Goal: Information Seeking & Learning: Learn about a topic

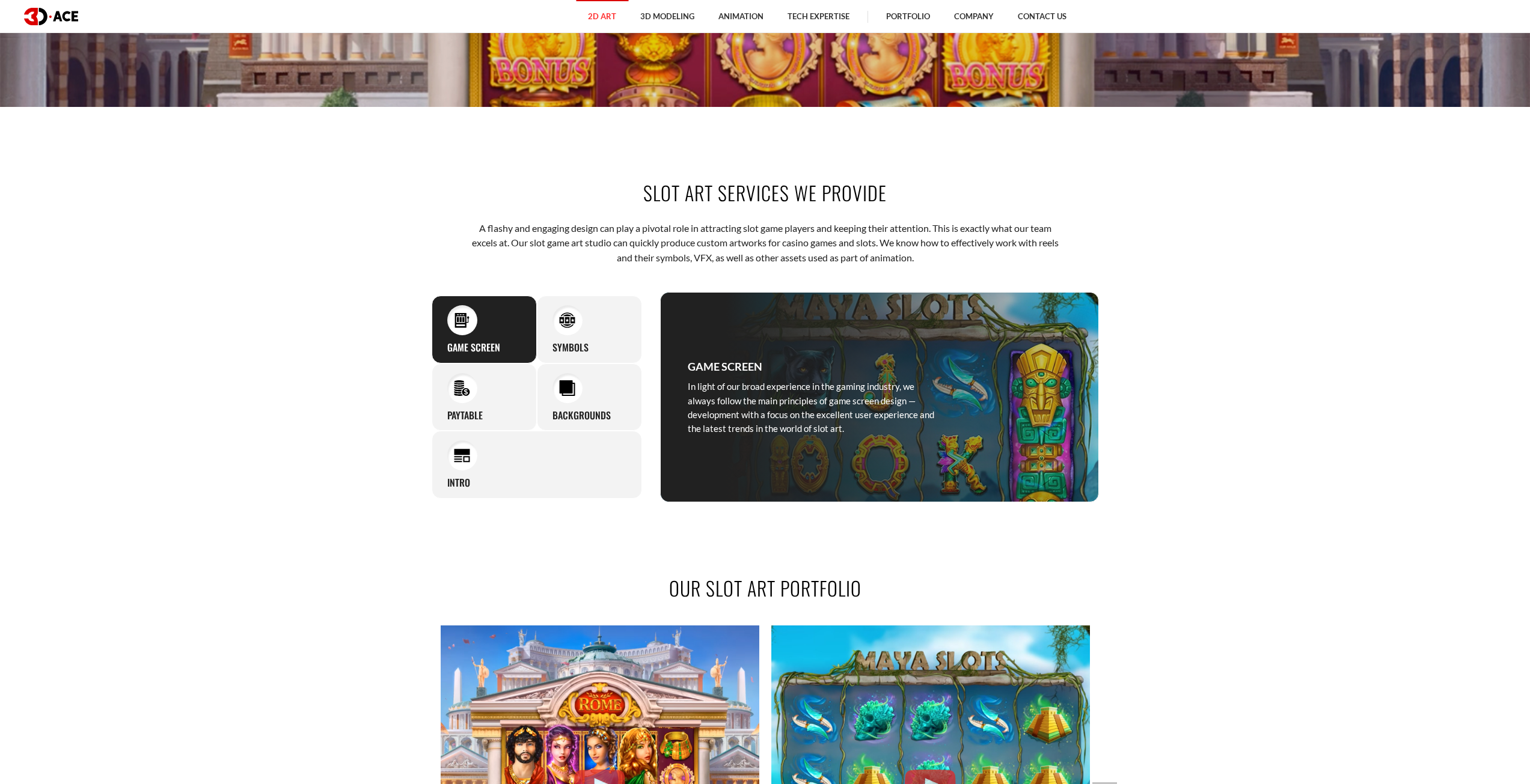
scroll to position [721, 0]
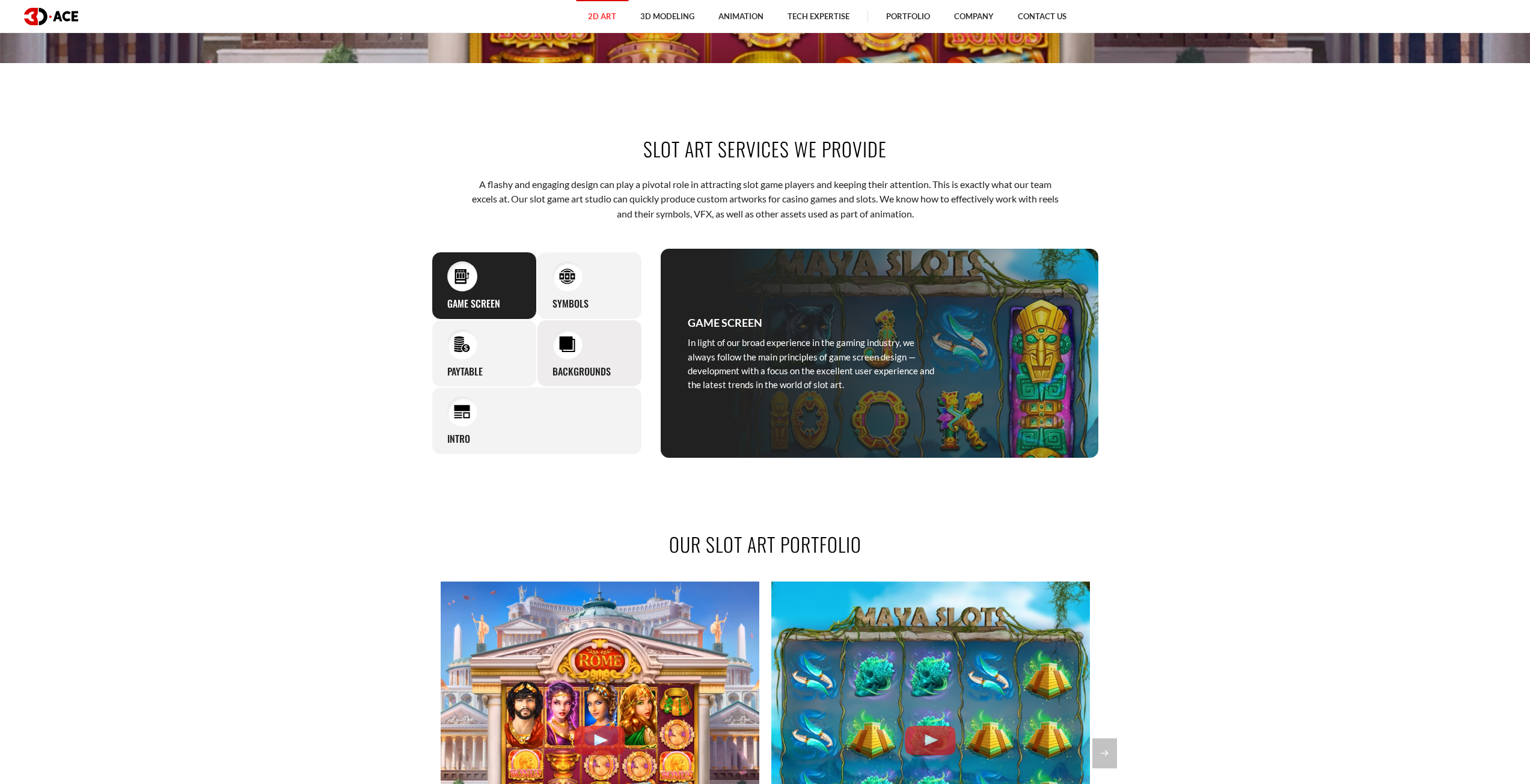
click at [556, 320] on div "Backgrounds The most talented and skillful 3D-Ace artists design backgrounds of…" at bounding box center [590, 353] width 105 height 68
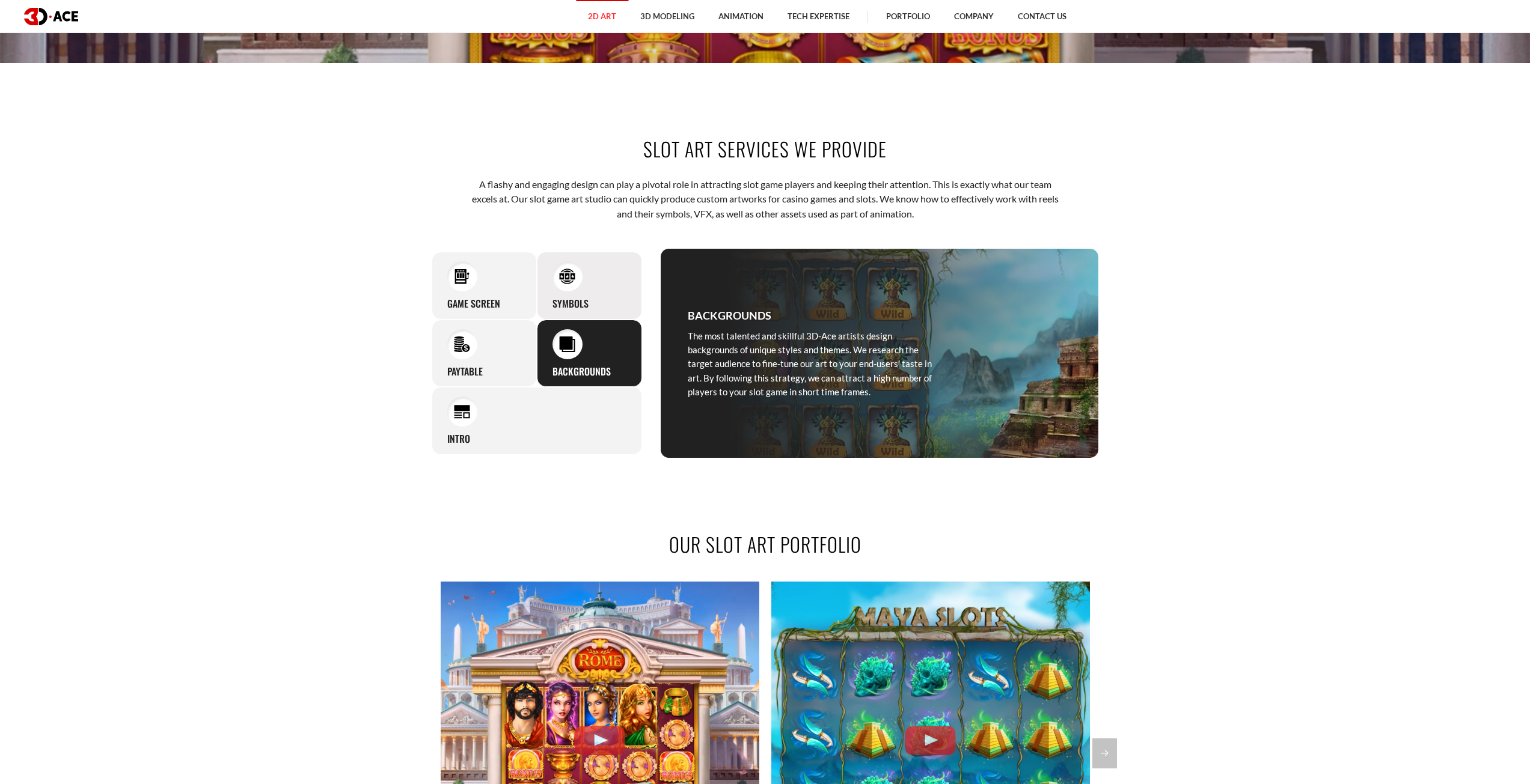
click at [574, 296] on div "Symbols The most original, vivid, and detailed symbols by our design will make …" at bounding box center [590, 285] width 105 height 68
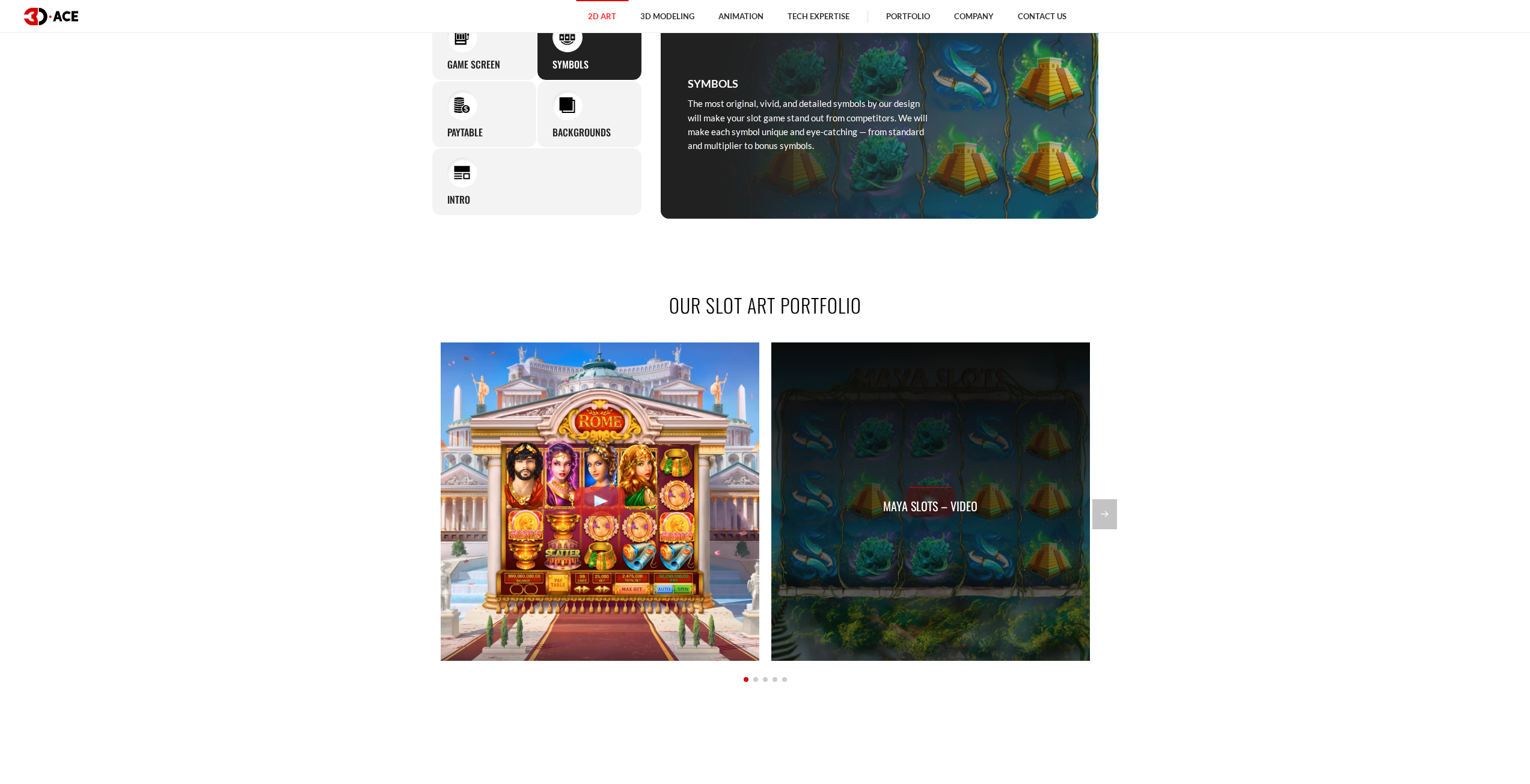
scroll to position [961, 0]
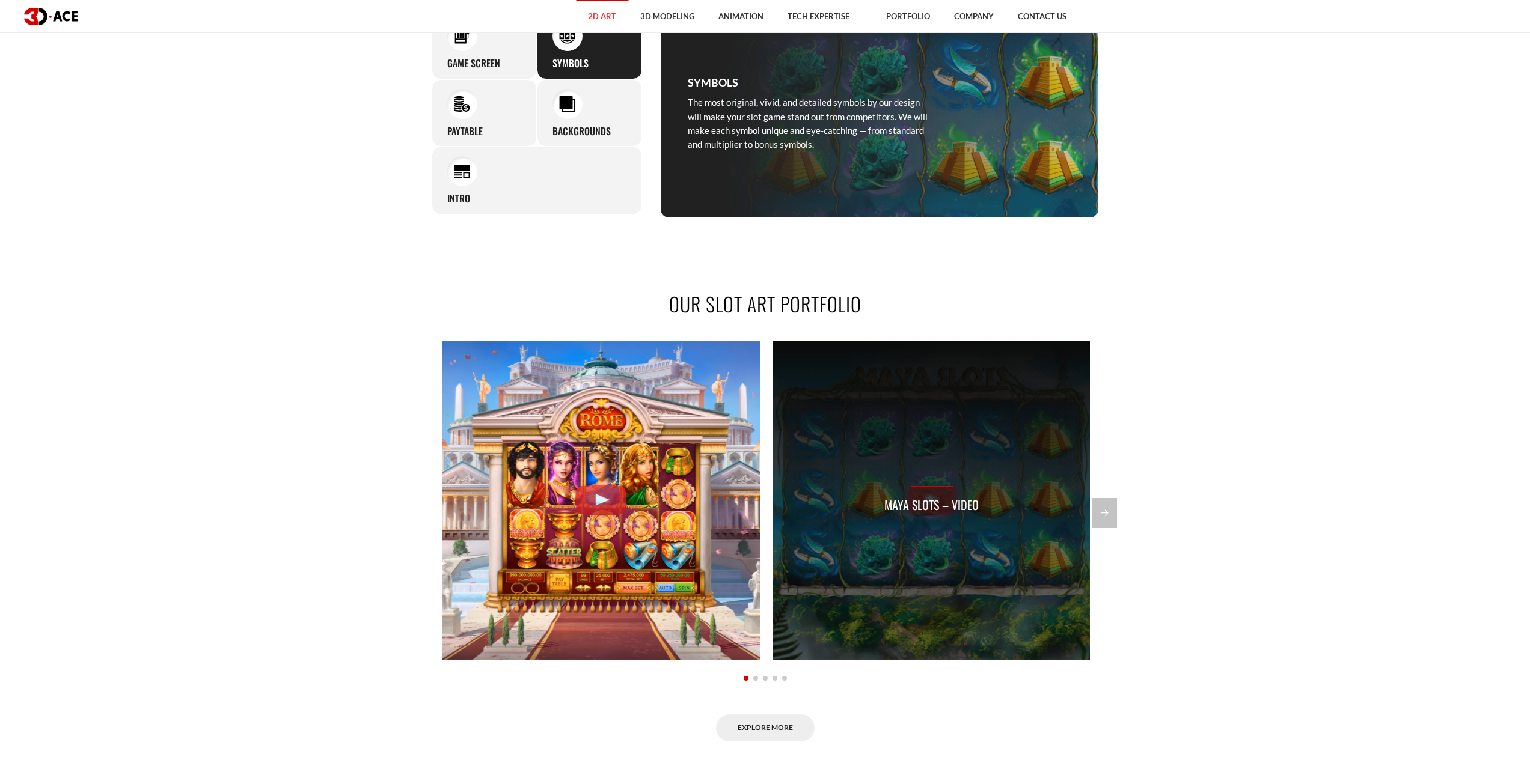
click at [932, 500] on p "Maya Slots – Video" at bounding box center [931, 505] width 94 height 19
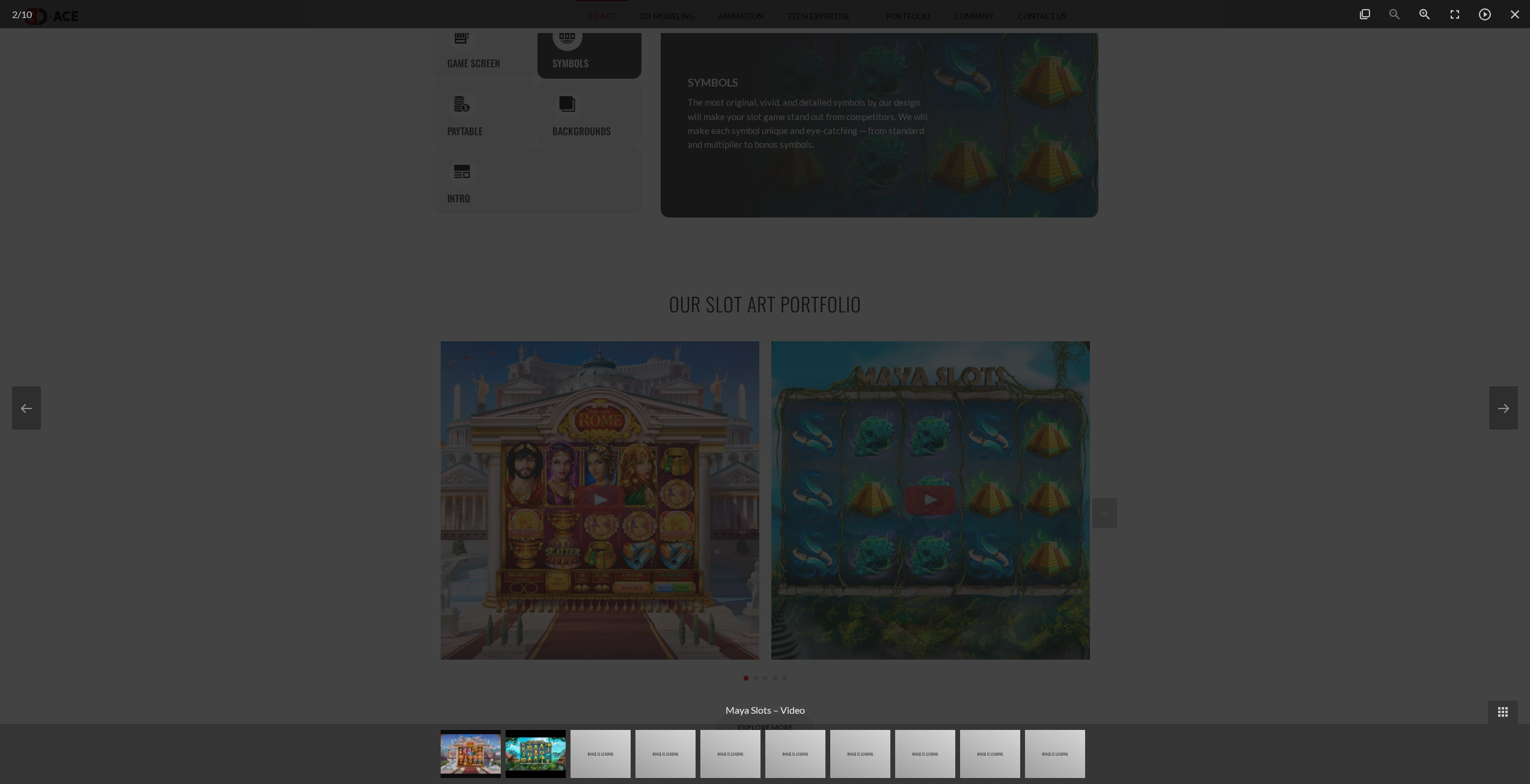
click at [361, 368] on div at bounding box center [765, 392] width 1530 height 784
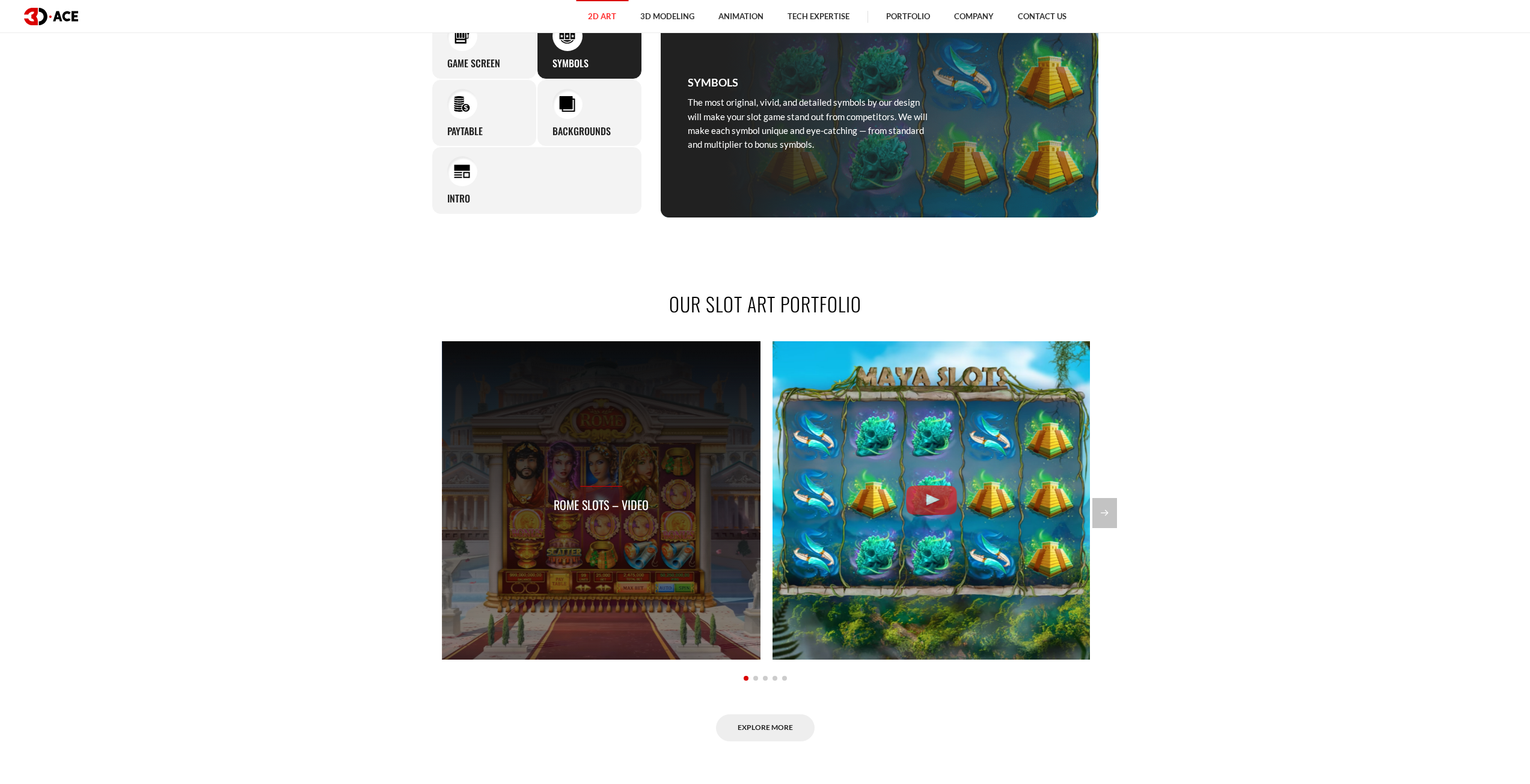
click at [611, 494] on div "Rome Slots – Video" at bounding box center [601, 500] width 95 height 28
click at [608, 492] on div "Rome Slots – Video" at bounding box center [600, 500] width 95 height 28
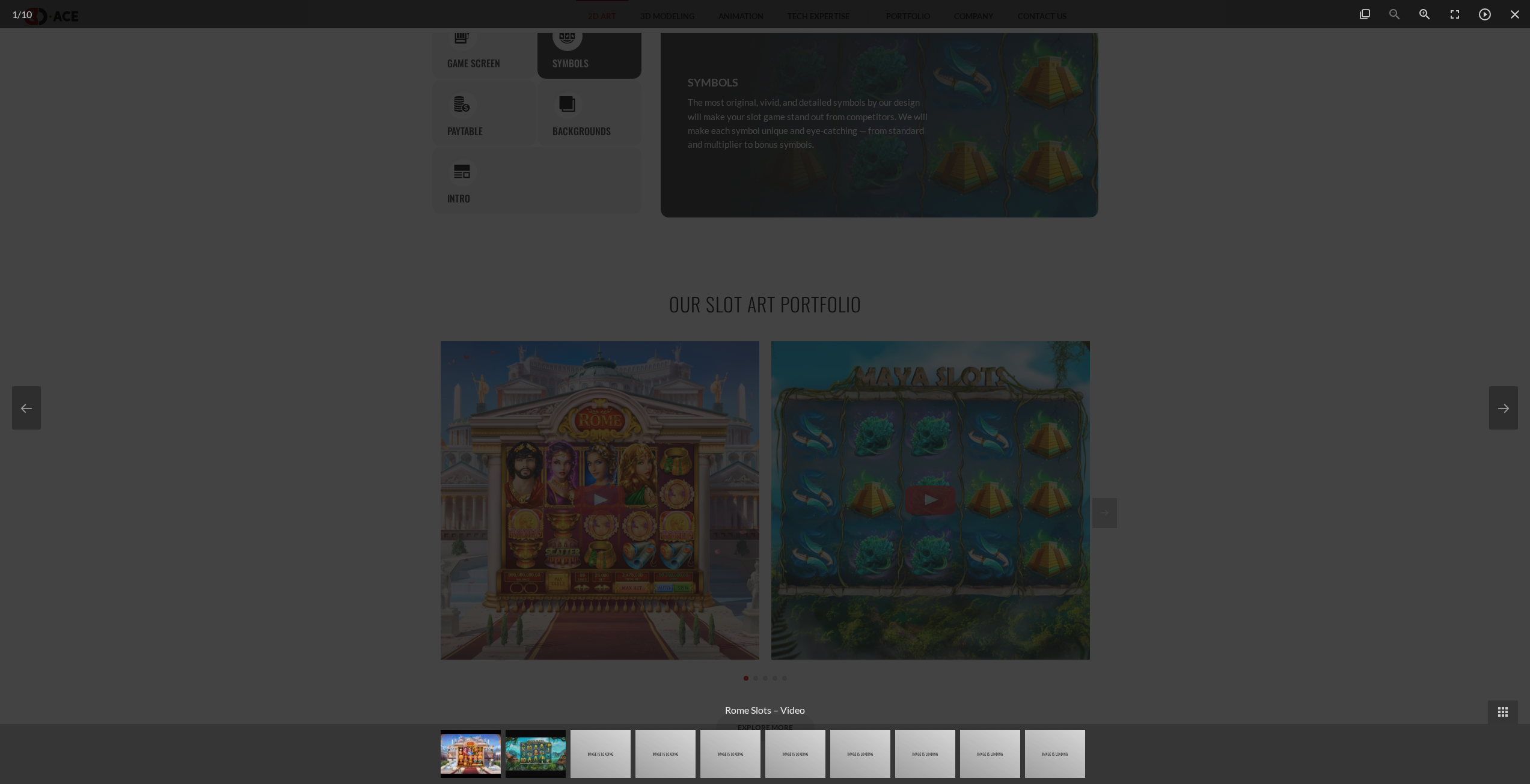
click at [1143, 482] on div at bounding box center [765, 392] width 1530 height 784
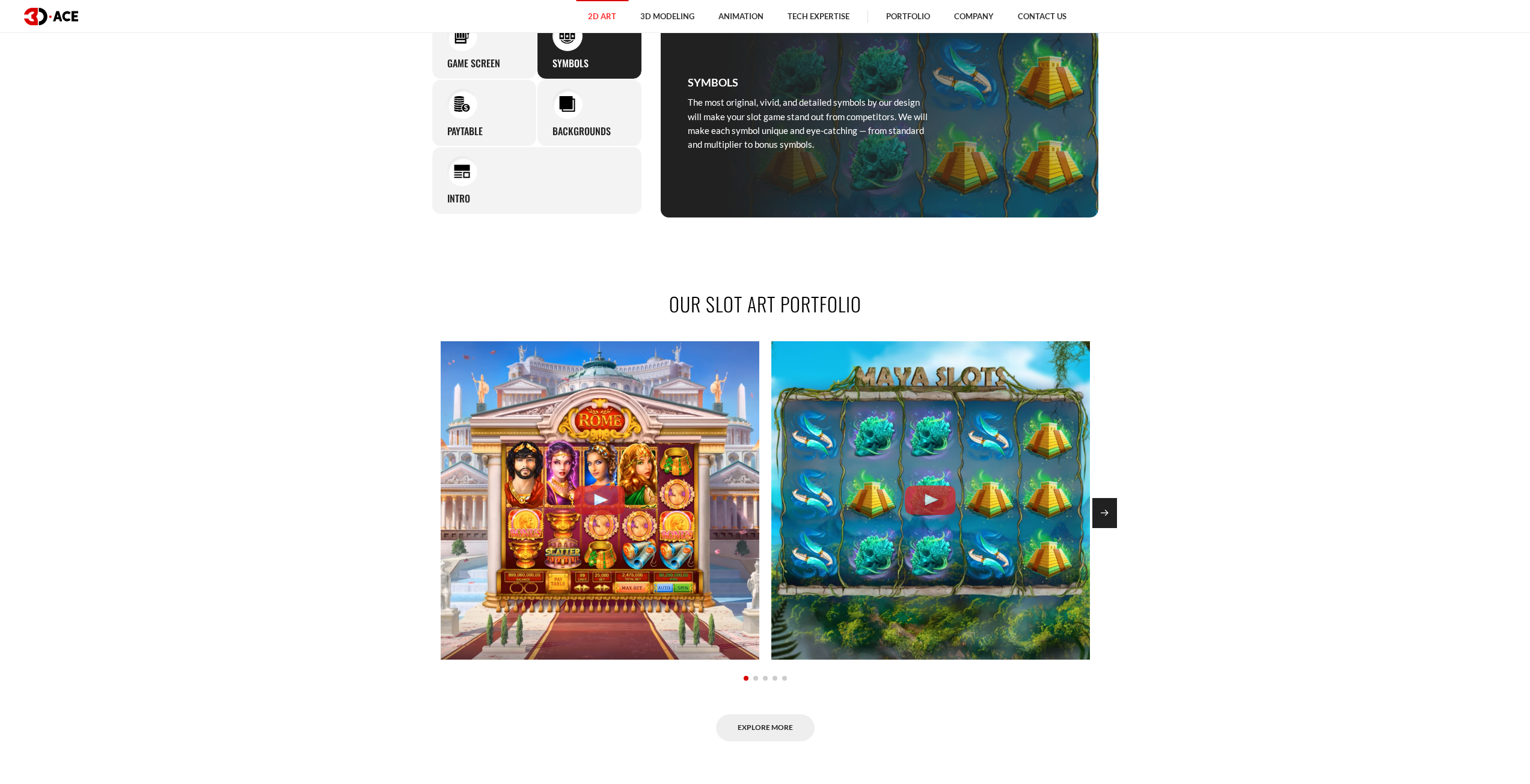
click at [1101, 505] on div "Next slide" at bounding box center [1104, 512] width 24 height 30
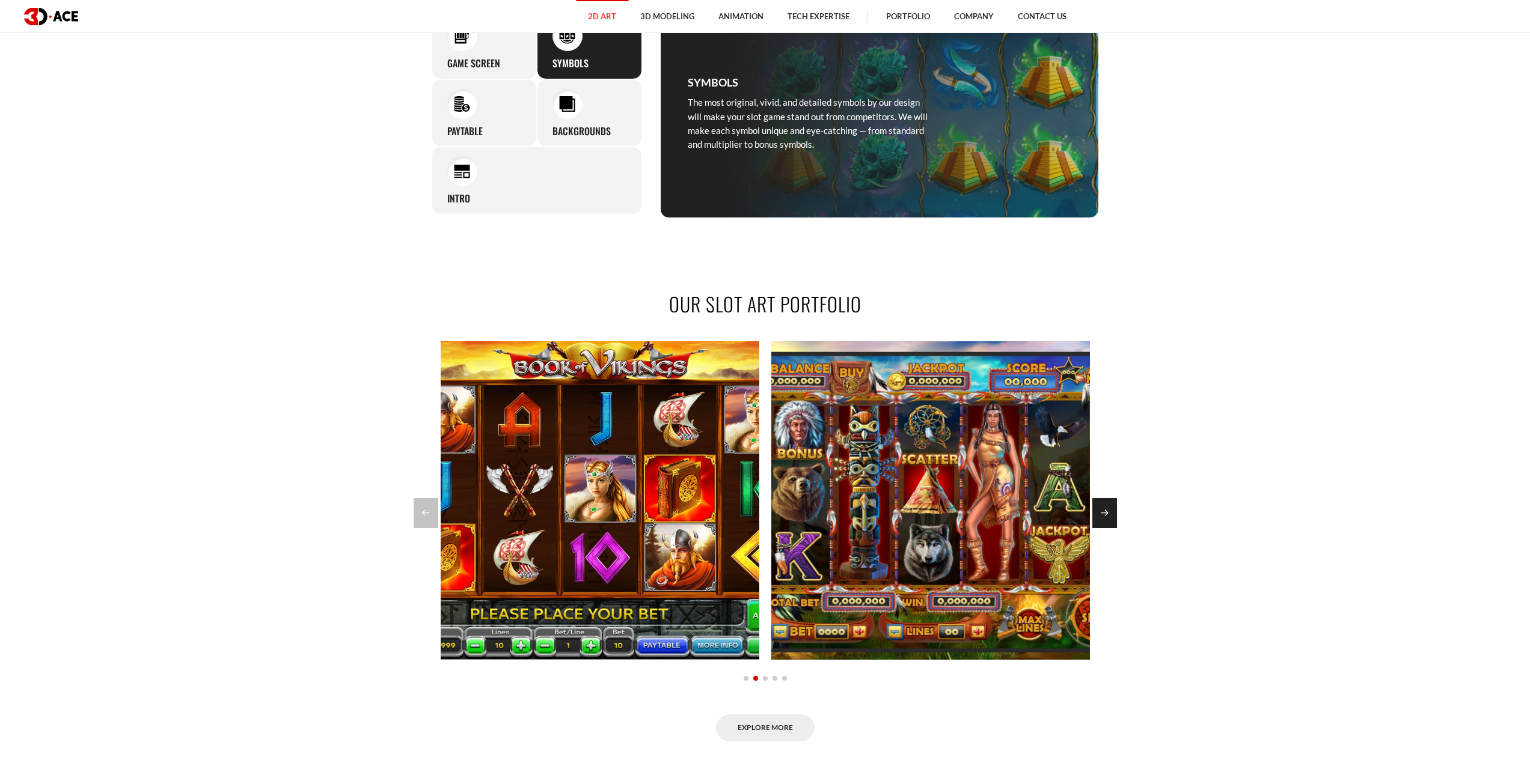
click at [1114, 511] on div "Next slide" at bounding box center [1104, 512] width 24 height 30
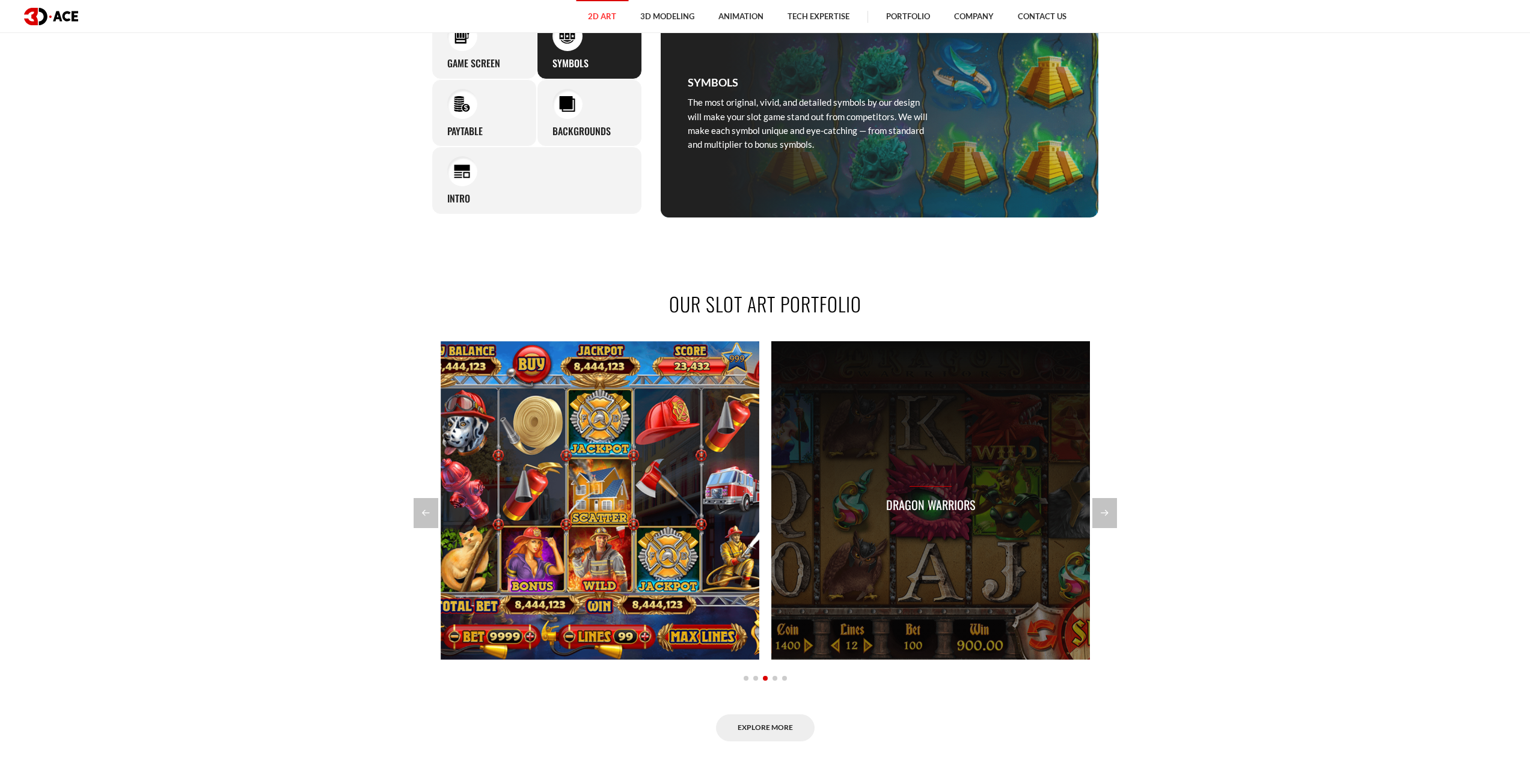
click at [851, 568] on div "Dragon Warriors" at bounding box center [931, 501] width 319 height 319
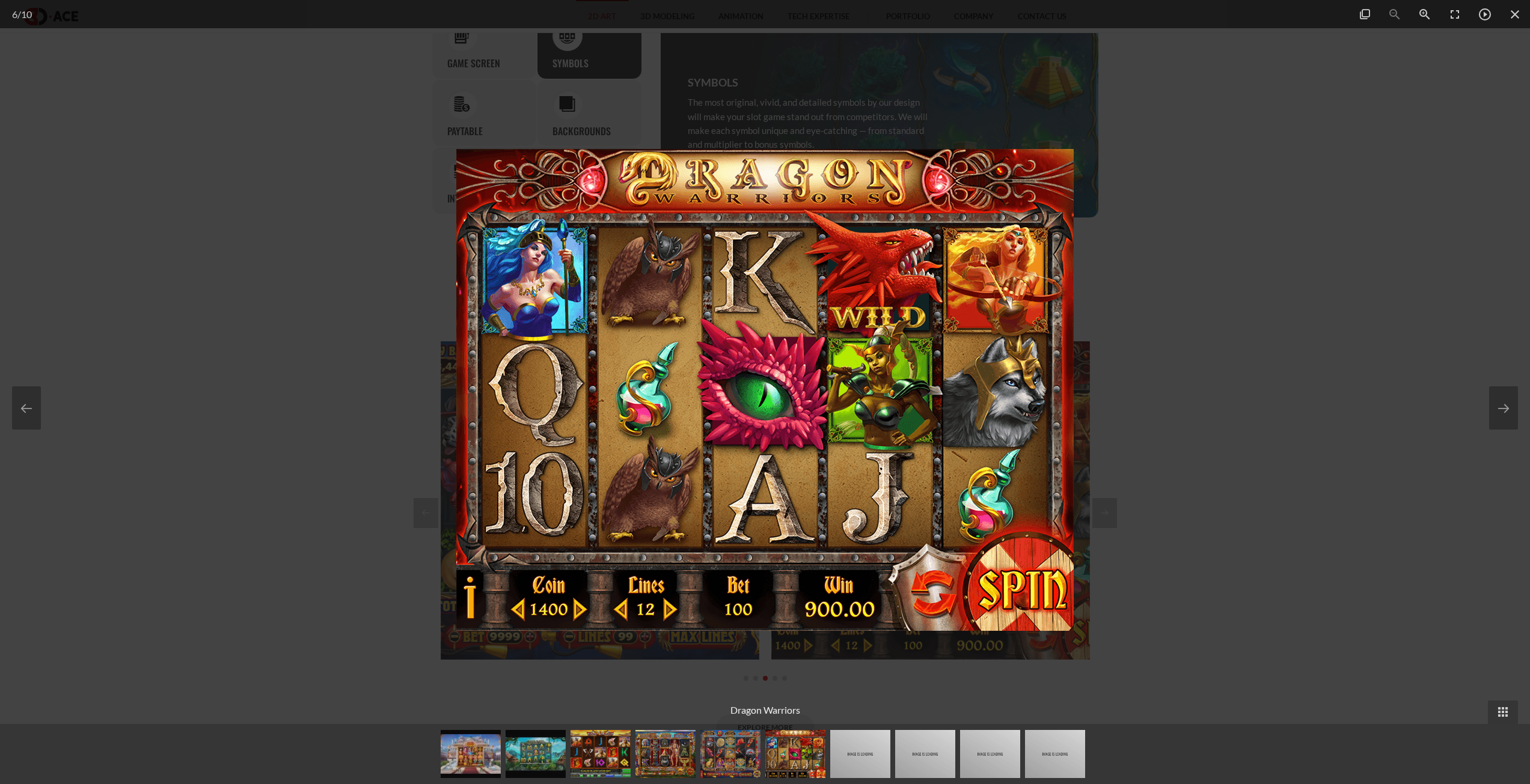
click at [1359, 401] on div at bounding box center [765, 392] width 1530 height 784
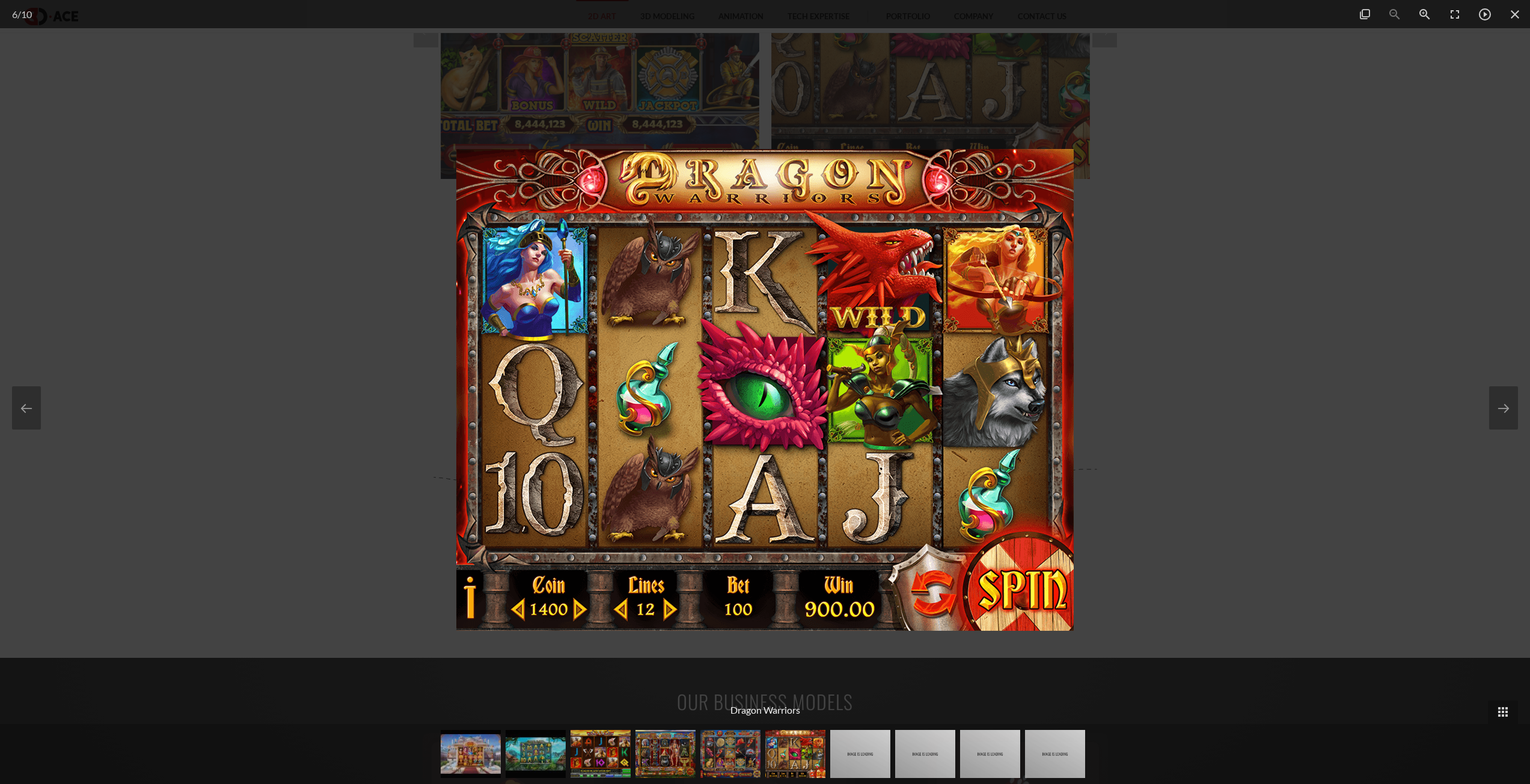
click at [1211, 439] on div at bounding box center [765, 392] width 1530 height 784
